Goal: Check status: Check status

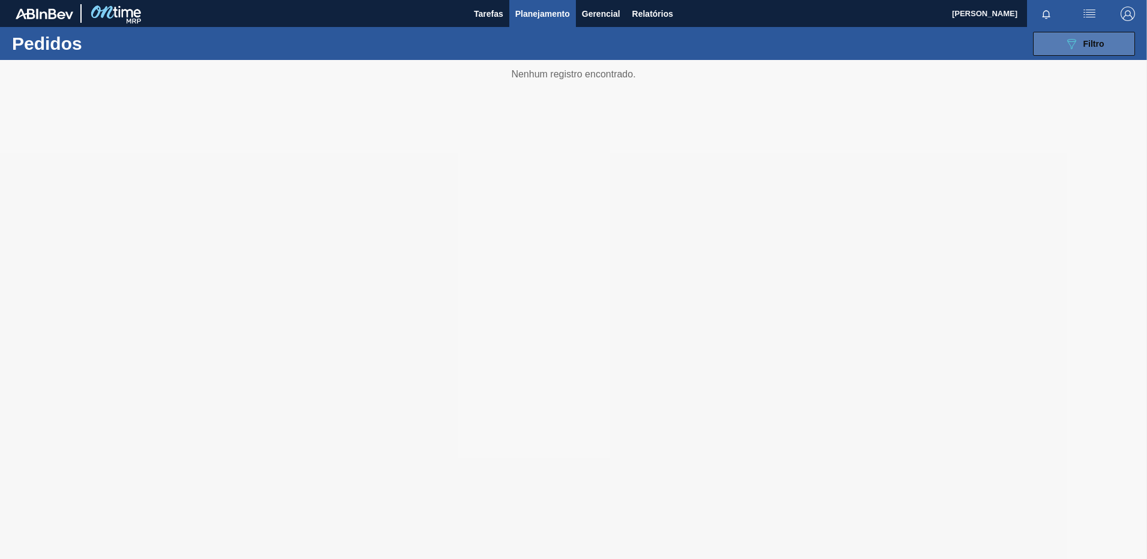
click at [1111, 37] on button "089F7B8B-B2A5-4AFE-B5C0-19BA573D28AC Filtro" at bounding box center [1084, 44] width 102 height 24
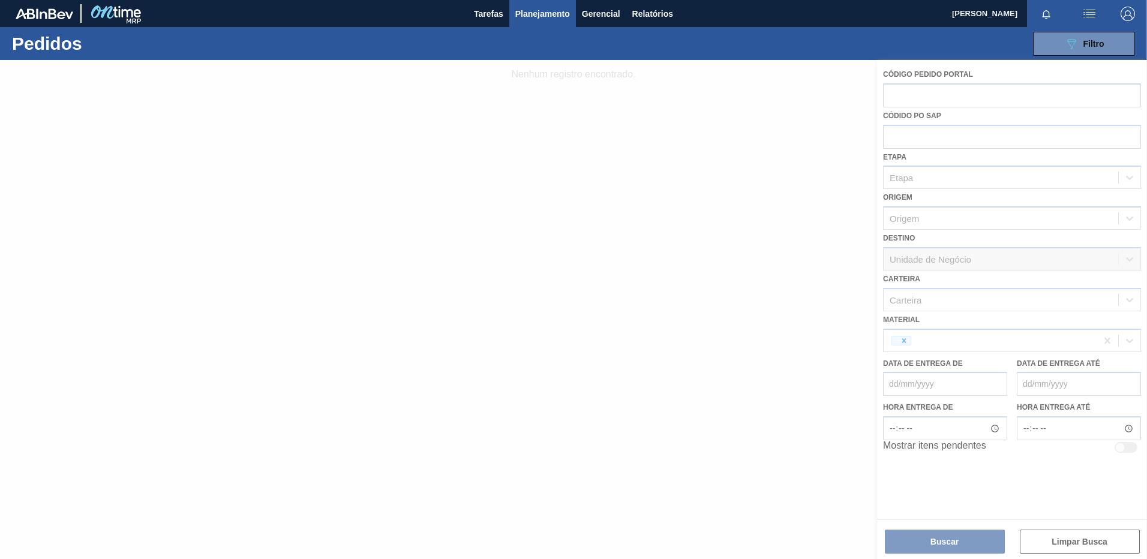
click at [1107, 341] on div at bounding box center [573, 309] width 1147 height 499
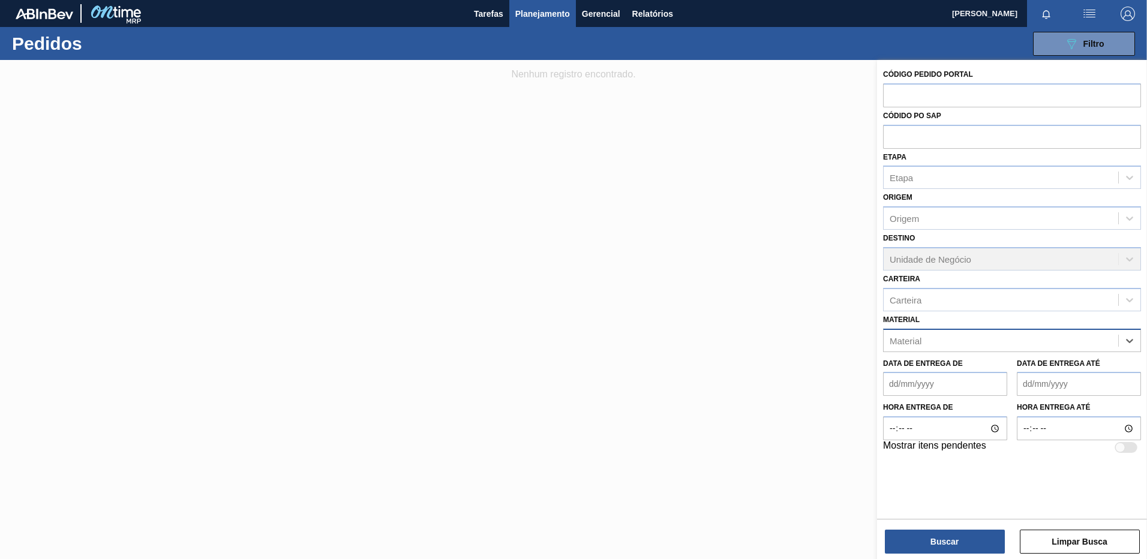
paste input "30012535"
type input "30012535"
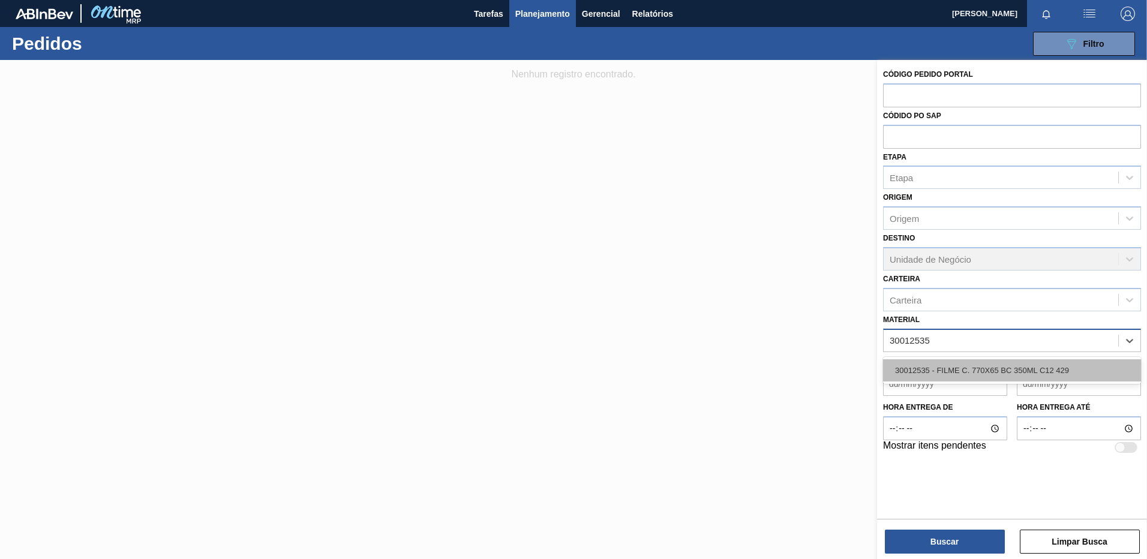
click at [1055, 361] on div "30012535 - FILME C. 770X65 BC 350ML C12 429" at bounding box center [1012, 370] width 258 height 22
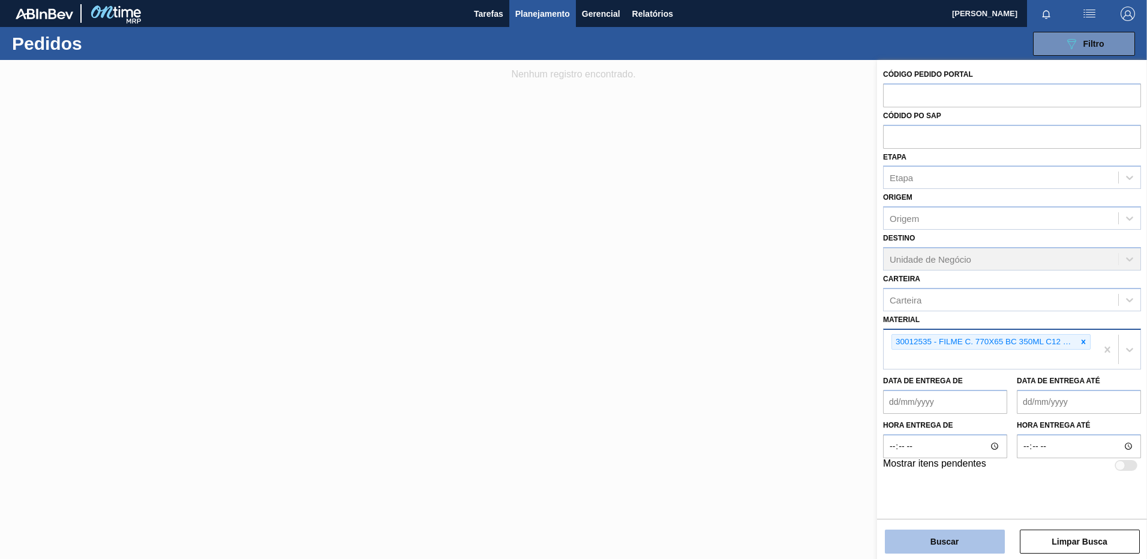
click at [921, 547] on button "Buscar" at bounding box center [945, 542] width 120 height 24
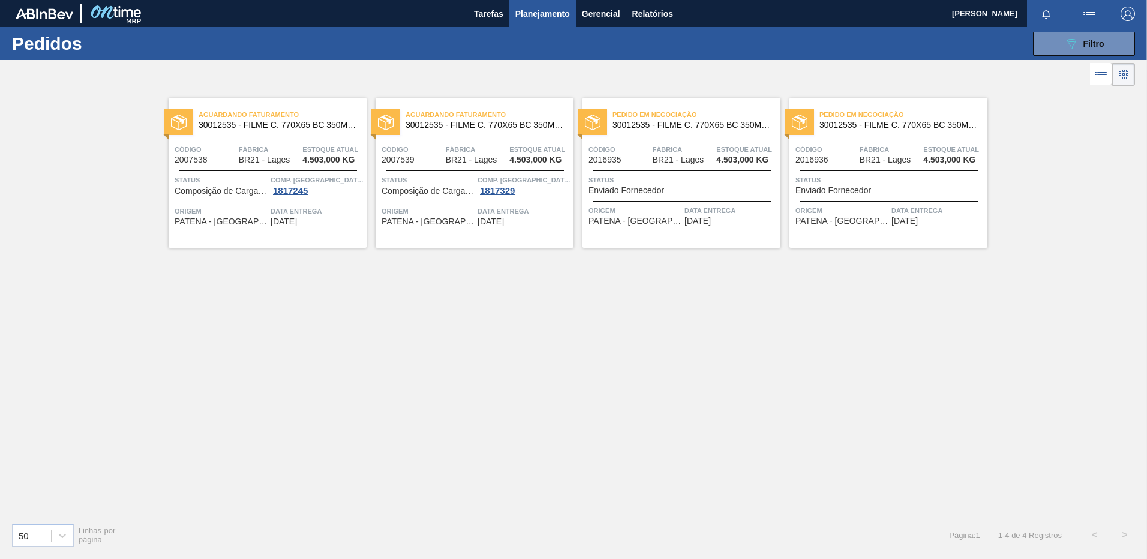
click at [299, 228] on div "Aguardando Faturamento 30012535 - FILME C. 770X65 BC 350ML C12 429 Código 20075…" at bounding box center [268, 173] width 198 height 150
